Goal: Task Accomplishment & Management: Use online tool/utility

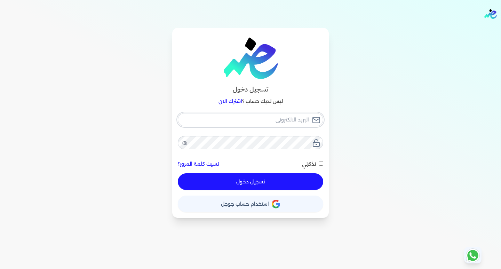
type input "[EMAIL_ADDRESS][DOMAIN_NAME]"
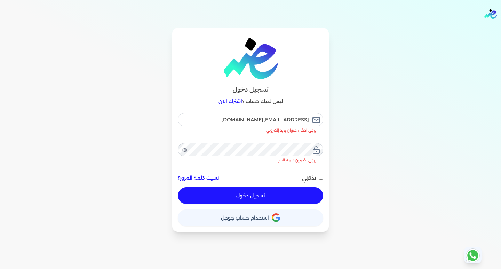
click at [252, 187] on button "تسجيل دخول" at bounding box center [251, 195] width 146 height 17
checkbox input "false"
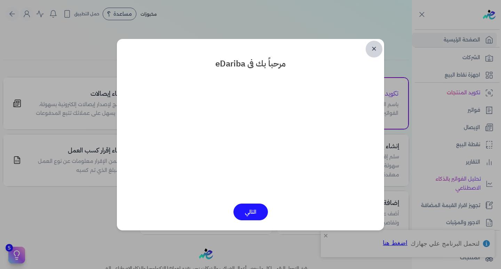
click at [375, 46] on link "✕" at bounding box center [374, 49] width 17 height 17
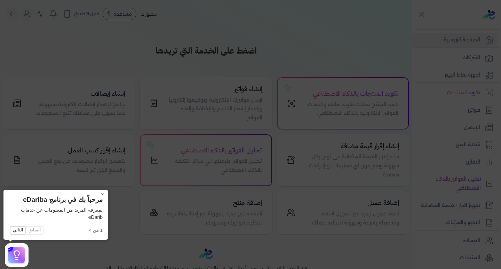
click at [103, 191] on button "×" at bounding box center [102, 195] width 11 height 10
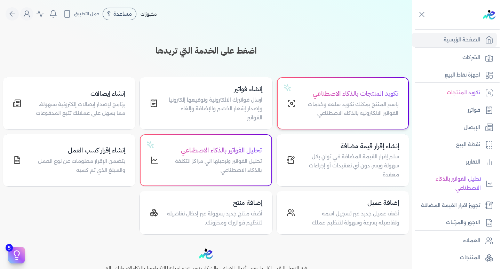
click at [324, 100] on p "باسم المنتج يمكنك تكويد سلعه وخدمات الفواتير الالكترونيه بالذكاء الاصطناعي" at bounding box center [351, 109] width 94 height 18
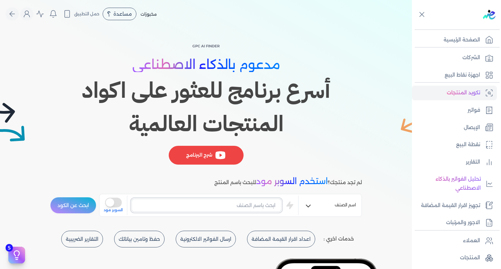
click at [250, 201] on input "text" at bounding box center [207, 205] width 150 height 13
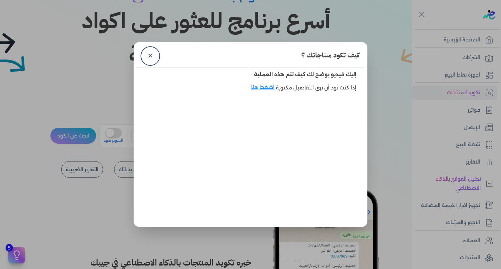
click at [213, 133] on body "برجاء مراجعة صحة رقم التسجيل الضريبي : 767827139 من هنا Dismiss ✕ ✕ استهلكت 100…" at bounding box center [250, 134] width 501 height 269
click at [153, 55] on link "✕" at bounding box center [150, 56] width 17 height 17
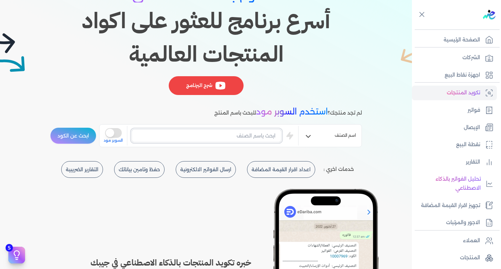
click at [232, 134] on input "text" at bounding box center [207, 135] width 150 height 13
click at [271, 134] on input "text" at bounding box center [207, 135] width 150 height 13
click at [270, 134] on input "text" at bounding box center [207, 135] width 150 height 13
click at [265, 135] on input "text" at bounding box center [207, 135] width 150 height 13
drag, startPoint x: 242, startPoint y: 135, endPoint x: 200, endPoint y: 132, distance: 42.2
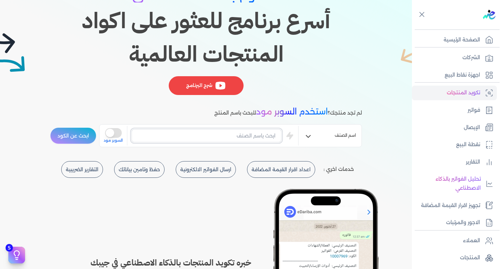
click at [200, 132] on input "text" at bounding box center [207, 135] width 150 height 13
type input "نجيلة صناعي"
click at [50, 127] on button "ابحث عن الكود" at bounding box center [73, 135] width 46 height 17
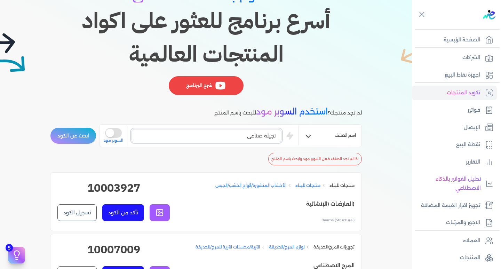
scroll to position [104, 0]
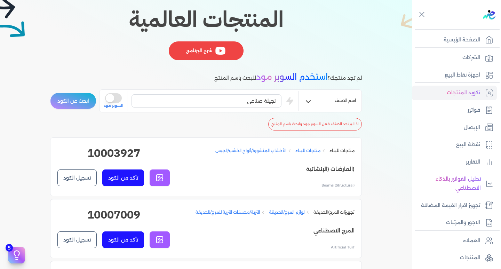
click at [70, 243] on button "تسجيل الكود" at bounding box center [76, 239] width 39 height 17
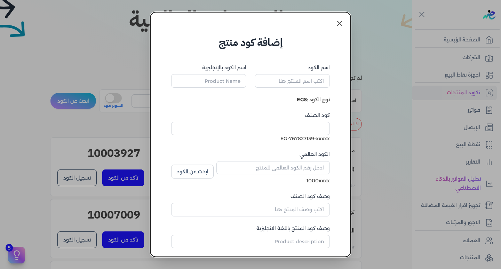
type input "المرج الاصطناعي"
type input "Artificial Turf"
type input "10007009"
type input "التربة/محسنات الترية للمرج/للحديقة"
type input "Lawn/Garden Soil/Soil Amendments"
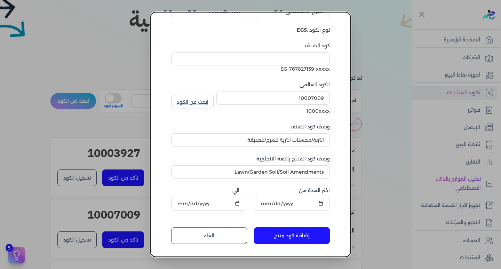
scroll to position [0, 0]
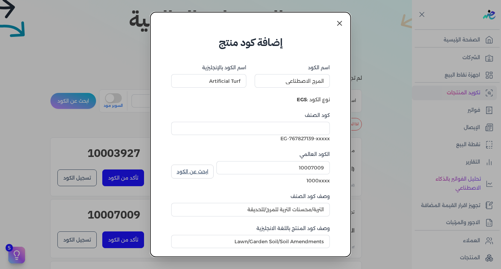
click at [338, 27] on link at bounding box center [339, 23] width 17 height 17
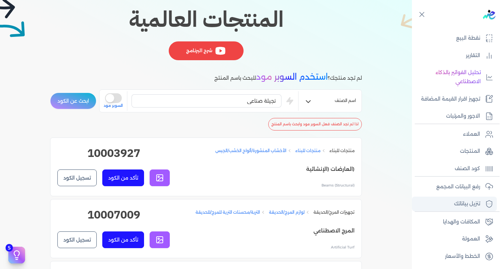
scroll to position [107, 0]
click at [477, 206] on p "تنزيل بياناتك" at bounding box center [467, 203] width 26 height 9
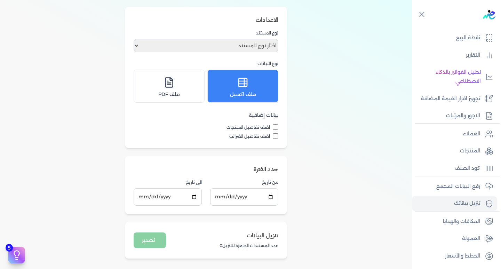
scroll to position [61, 0]
click at [273, 127] on label "اضف تفاصيل المنتجات" at bounding box center [206, 128] width 145 height 6
click at [273, 127] on input "اضف تفاصيل المنتجات" at bounding box center [276, 128] width 6 height 6
click at [274, 131] on label "اضف تفاصيل المنتجات" at bounding box center [206, 128] width 145 height 6
click at [274, 131] on input "اضف تفاصيل المنتجات" at bounding box center [276, 128] width 6 height 6
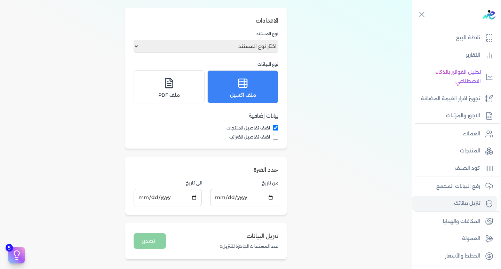
checkbox input "false"
click at [274, 135] on input "اضف تفاصيل الضرائب" at bounding box center [276, 137] width 6 height 6
checkbox input "true"
click at [278, 126] on input "اضف تفاصيل المنتجات" at bounding box center [276, 128] width 6 height 6
checkbox input "true"
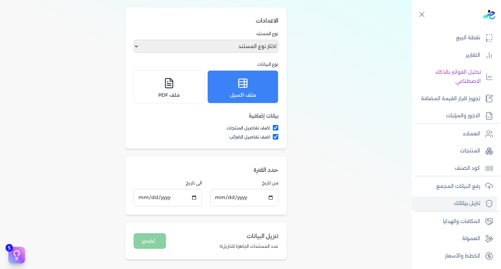
scroll to position [0, 0]
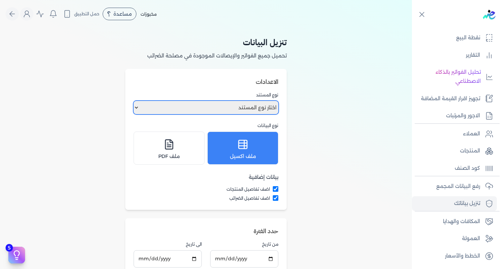
click at [235, 102] on select "اختار نوع المستند فواتير الإيصالات" at bounding box center [206, 107] width 145 height 13
click at [300, 114] on div "تنزيل البيانات تحميل جميع الفواتير والإيصالات الموجودة في مصلحة الضرائب الاعداد…" at bounding box center [206, 178] width 412 height 301
click at [256, 106] on select "اختار نوع المستند فواتير الإيصالات" at bounding box center [206, 107] width 145 height 13
select select "invoices"
click at [135, 101] on select "اختار نوع المستند فواتير الإيصالات" at bounding box center [206, 107] width 145 height 13
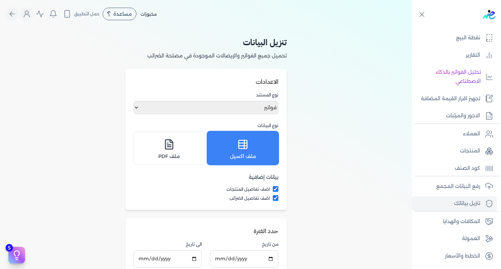
click at [266, 143] on div "ملف اكسيل" at bounding box center [243, 148] width 62 height 24
